Goal: Task Accomplishment & Management: Use online tool/utility

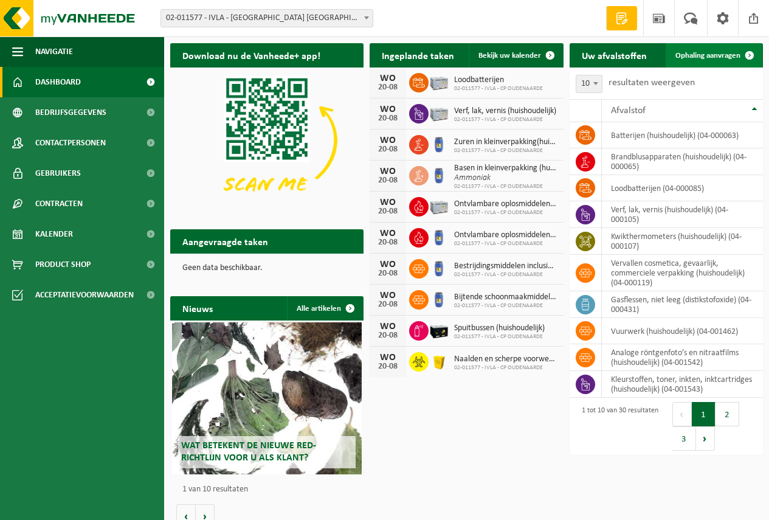
click at [725, 53] on span "Ophaling aanvragen" at bounding box center [708, 56] width 65 height 8
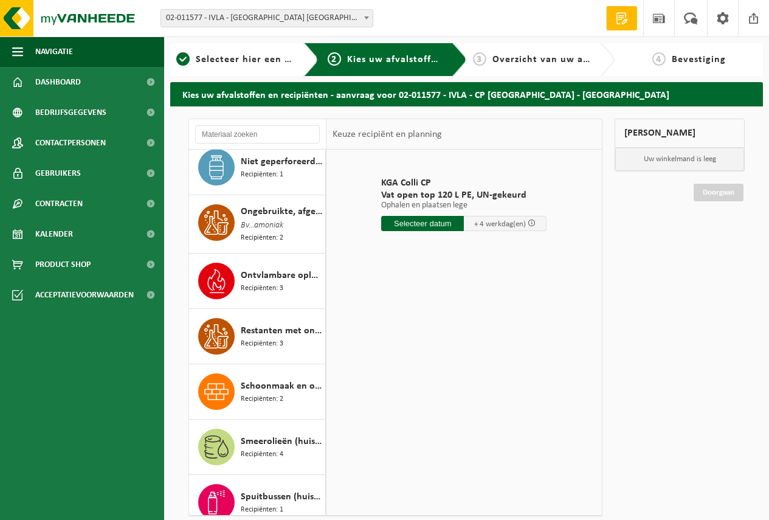
scroll to position [1034, 0]
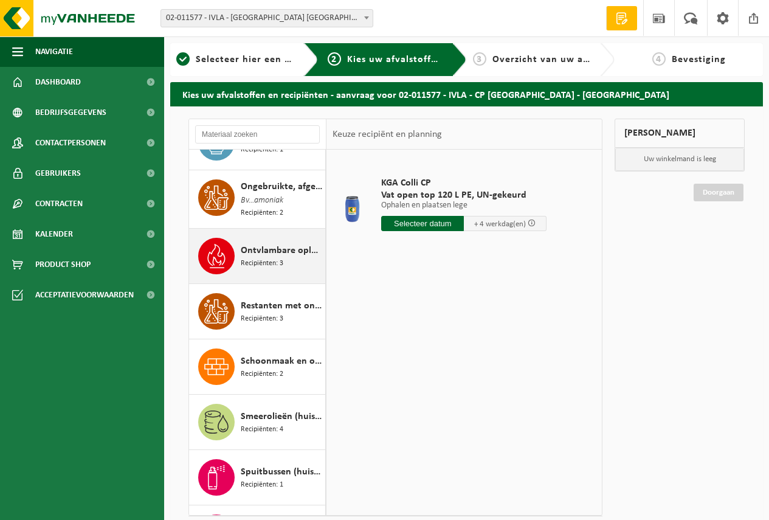
click at [253, 260] on span "Recipiënten: 3" at bounding box center [262, 264] width 43 height 12
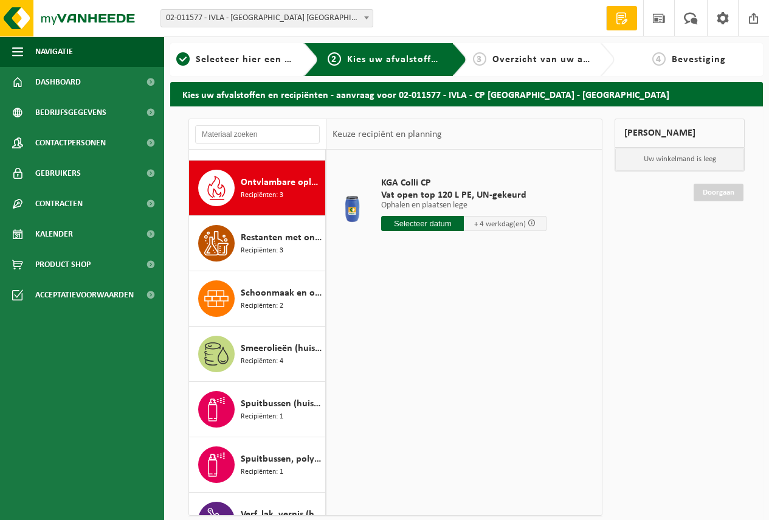
scroll to position [1109, 0]
